Goal: Task Accomplishment & Management: Manage account settings

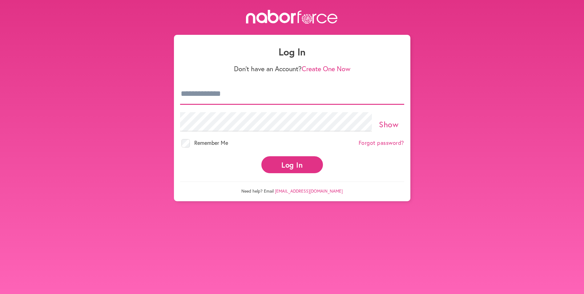
type input "**********"
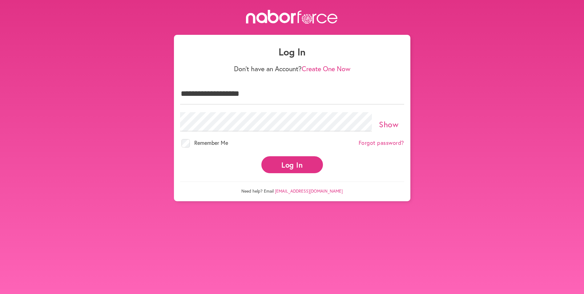
click at [302, 162] on button "Log In" at bounding box center [292, 164] width 62 height 17
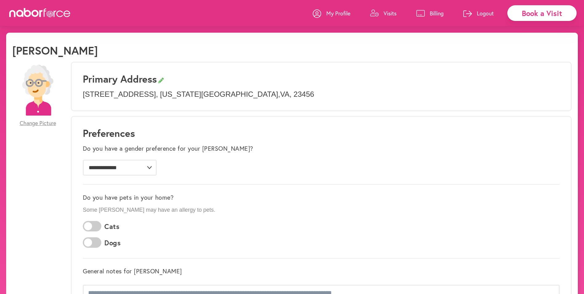
scroll to position [10, 0]
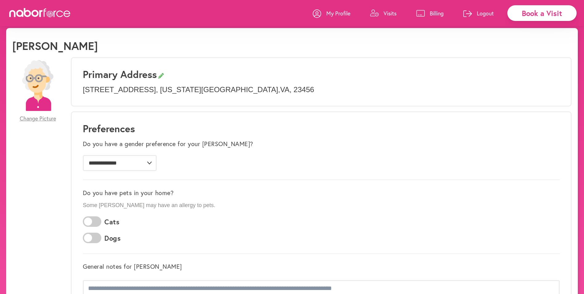
click at [386, 12] on p "Visits" at bounding box center [390, 13] width 13 height 7
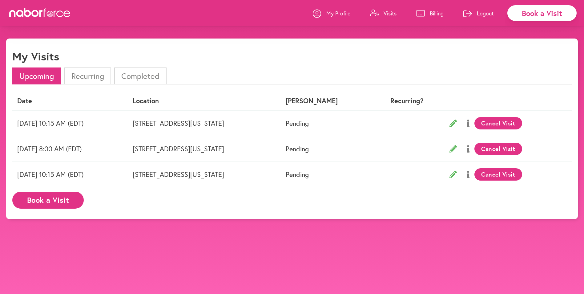
click at [504, 120] on button "Cancel Visit" at bounding box center [499, 123] width 48 height 12
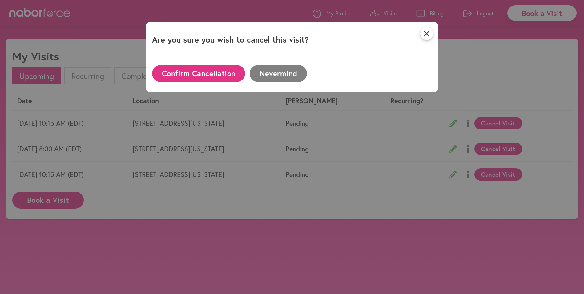
click at [200, 75] on button "Confirm Cancellation" at bounding box center [198, 73] width 93 height 17
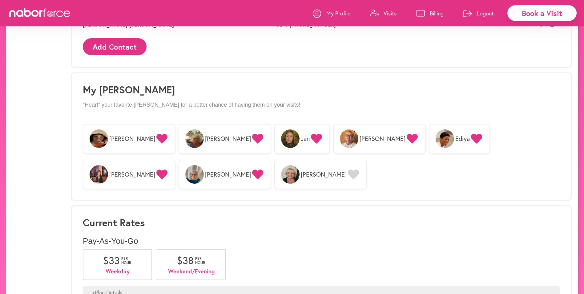
scroll to position [420, 0]
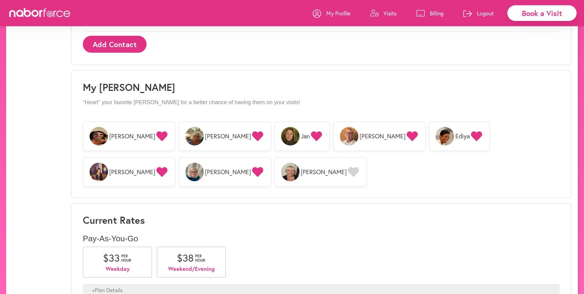
click at [185, 134] on img at bounding box center [194, 136] width 18 height 18
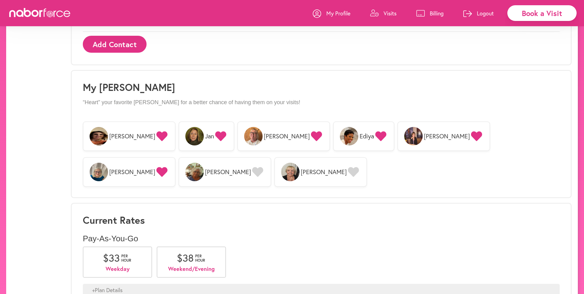
click at [204, 163] on img at bounding box center [194, 172] width 18 height 18
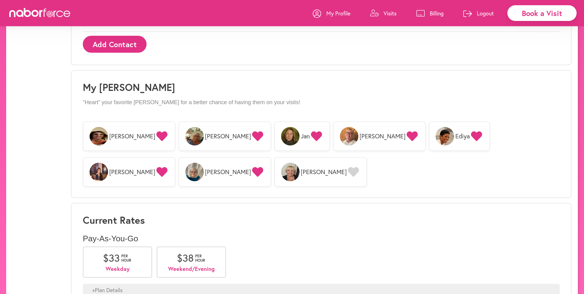
drag, startPoint x: 584, startPoint y: 235, endPoint x: 584, endPoint y: 240, distance: 5.2
click at [252, 135] on icon at bounding box center [257, 136] width 11 height 10
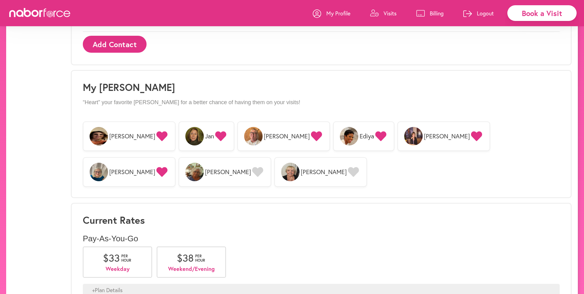
click at [215, 134] on icon at bounding box center [220, 136] width 11 height 10
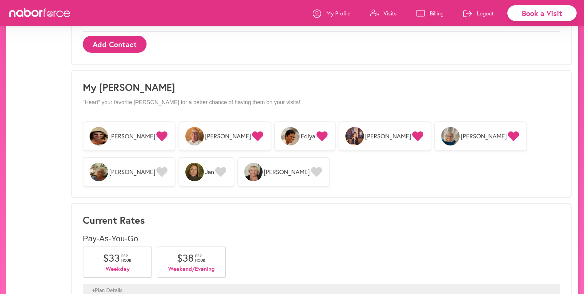
click at [156, 133] on icon at bounding box center [161, 136] width 11 height 10
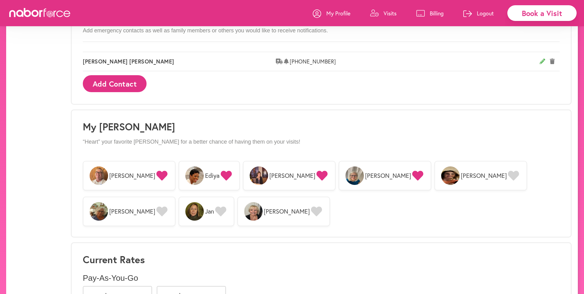
scroll to position [378, 0]
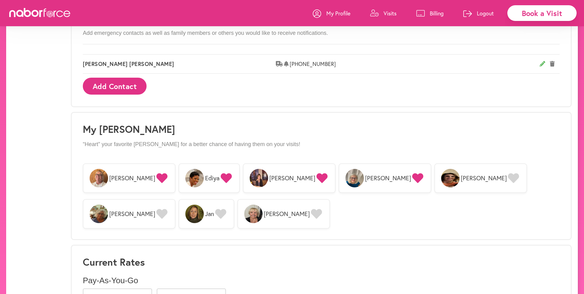
click at [311, 212] on icon at bounding box center [316, 214] width 11 height 10
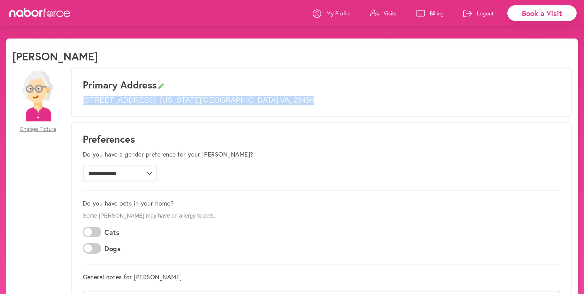
drag, startPoint x: 582, startPoint y: 83, endPoint x: 584, endPoint y: 107, distance: 24.1
click at [431, 9] on link "Billing" at bounding box center [429, 13] width 27 height 18
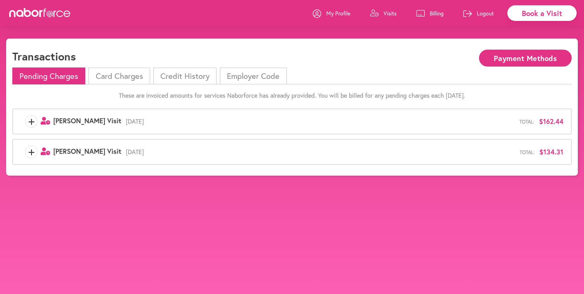
click at [129, 78] on li "Card Charges" at bounding box center [119, 75] width 62 height 17
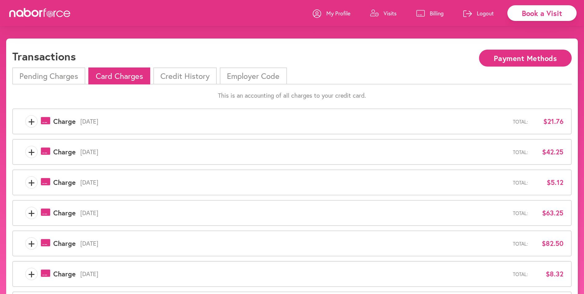
click at [198, 75] on li "Credit History" at bounding box center [184, 75] width 63 height 17
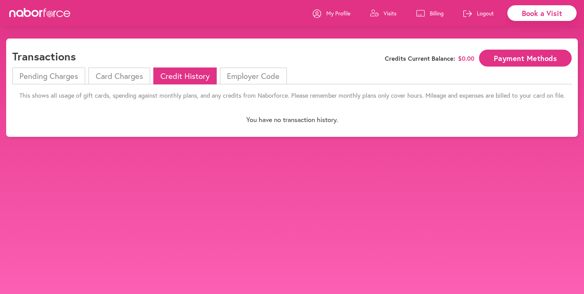
click at [261, 73] on li "Employer Code" at bounding box center [253, 75] width 67 height 17
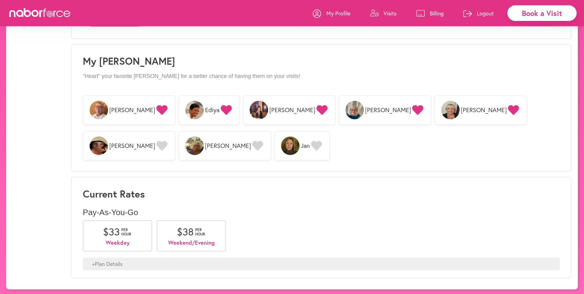
scroll to position [448, 0]
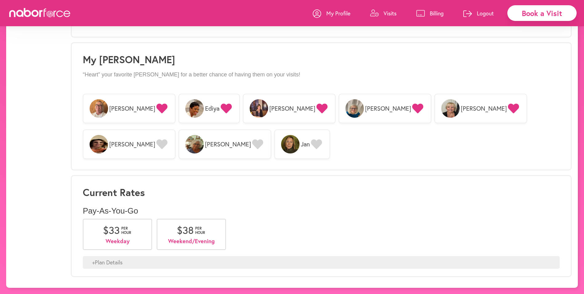
click at [109, 261] on div "+ Plan Details" at bounding box center [321, 262] width 477 height 13
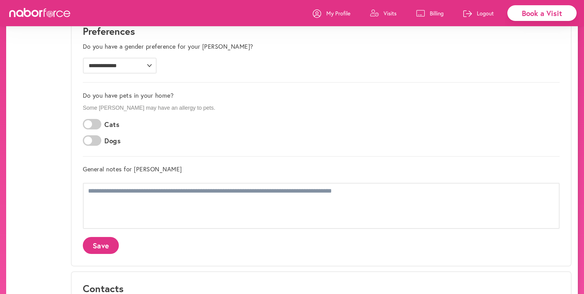
scroll to position [0, 0]
